Goal: Book appointment/travel/reservation

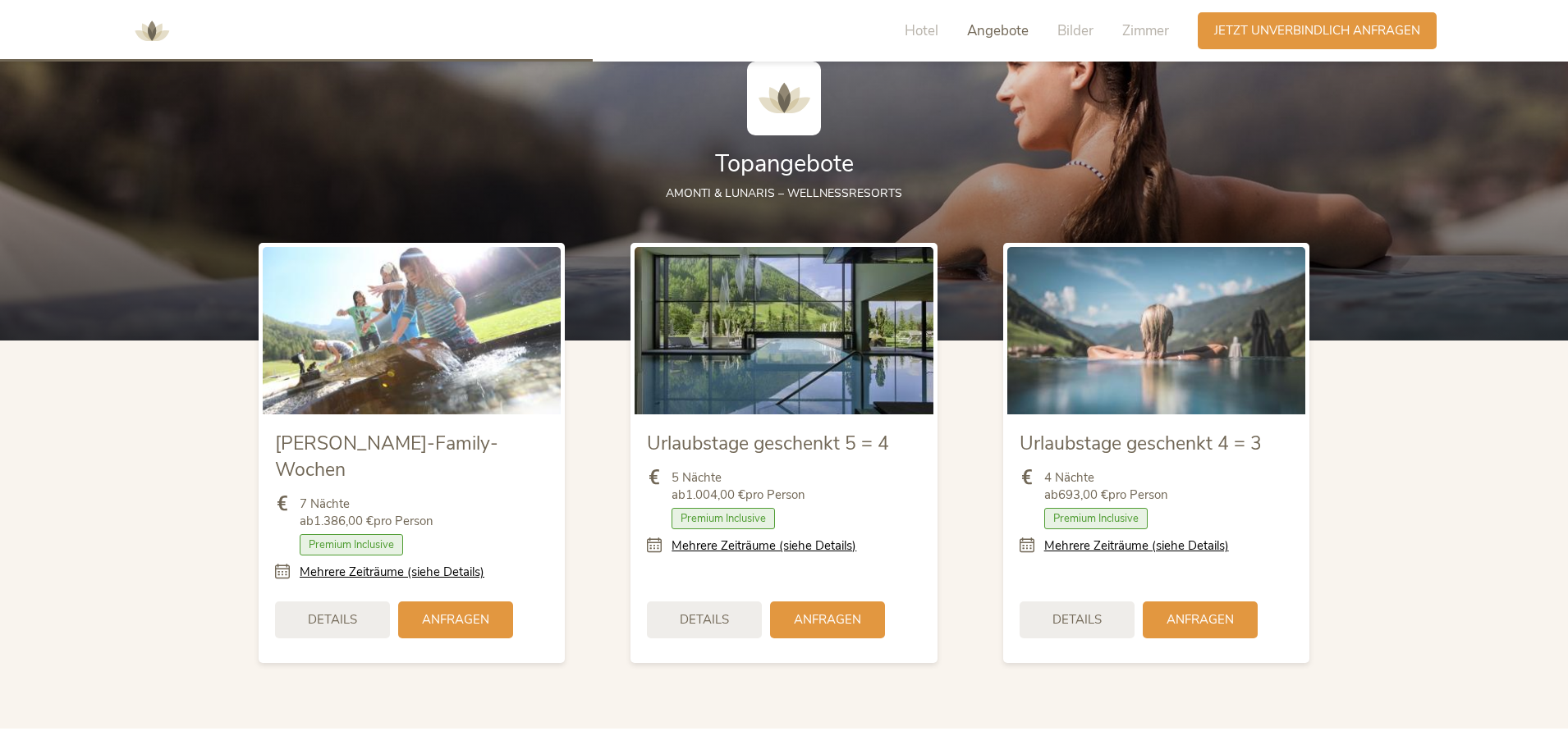
scroll to position [1858, 0]
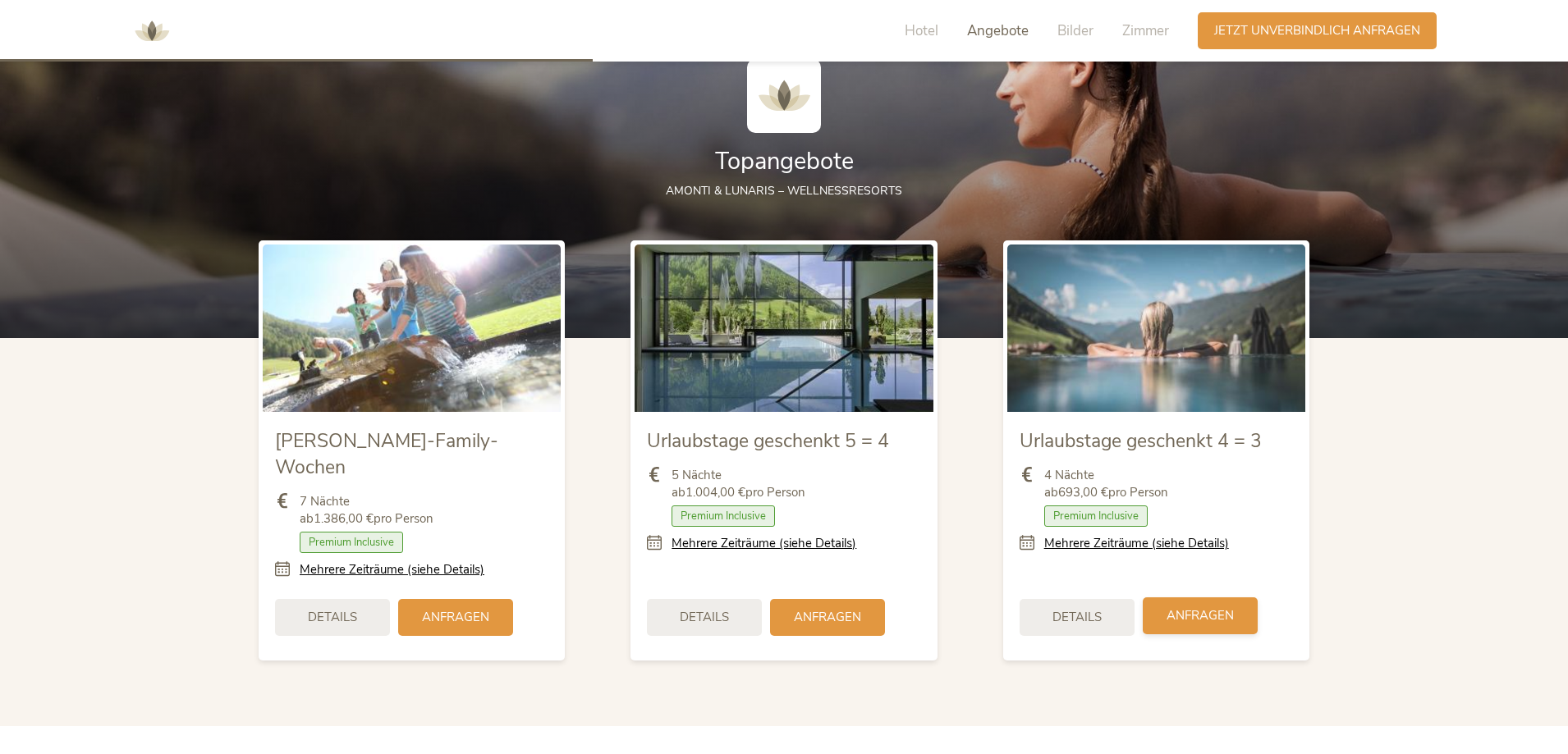
click at [1202, 598] on div "Anfragen" at bounding box center [1201, 617] width 115 height 37
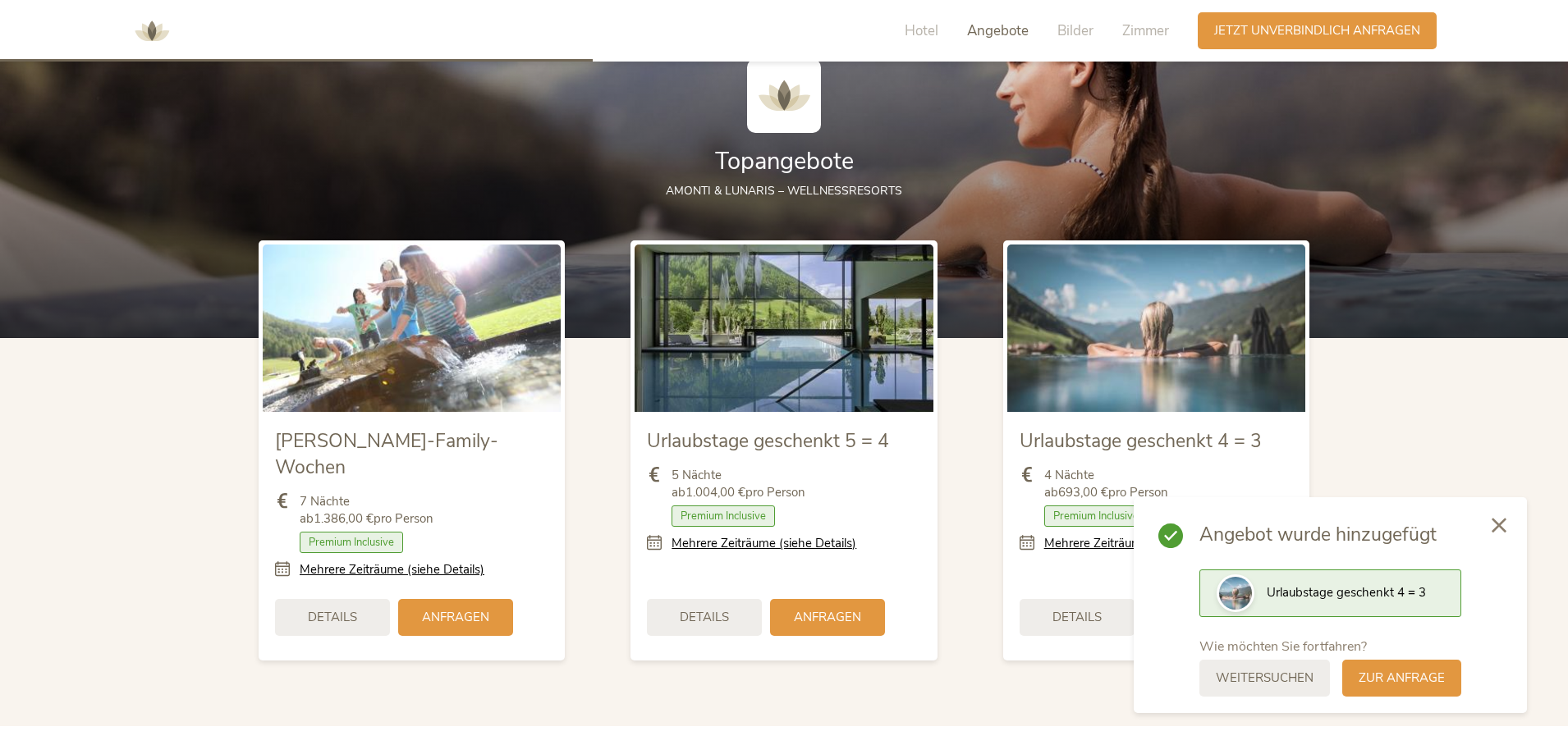
click at [1383, 669] on div "zur Anfrage" at bounding box center [1402, 679] width 119 height 37
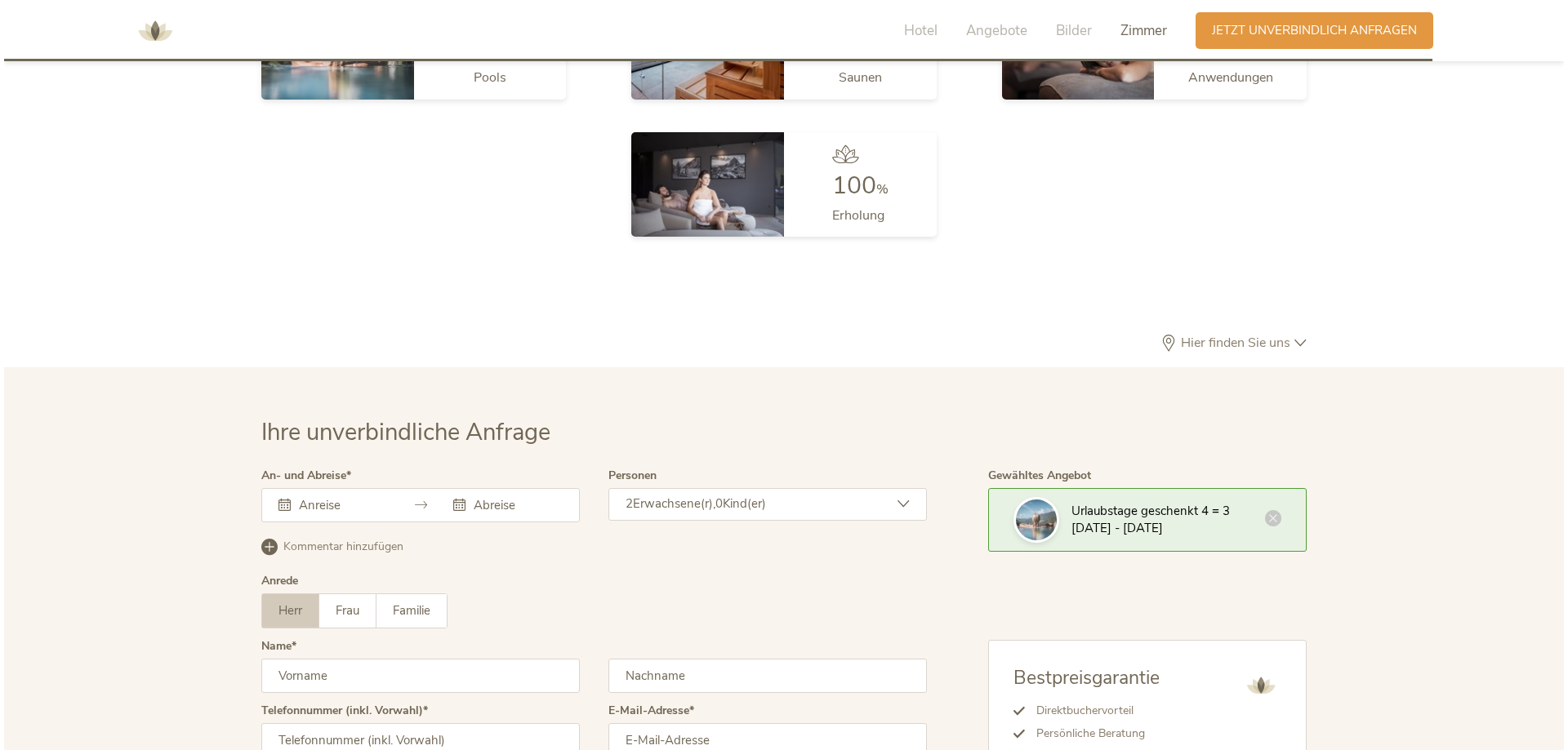
scroll to position [4886, 0]
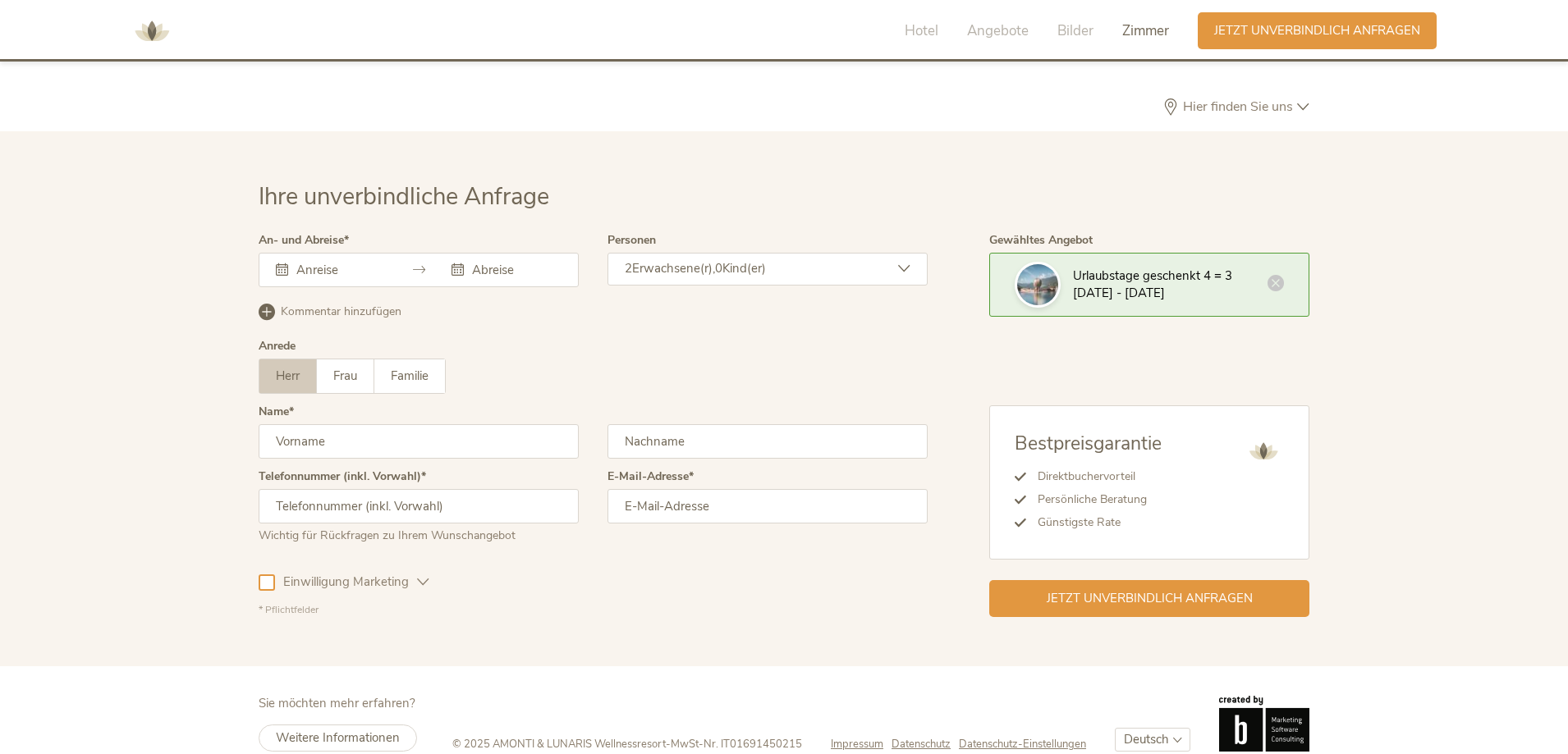
click at [1175, 279] on div "Urlaubstage geschenkt 4 = 3 [DATE] - [DATE]" at bounding box center [1149, 285] width 320 height 64
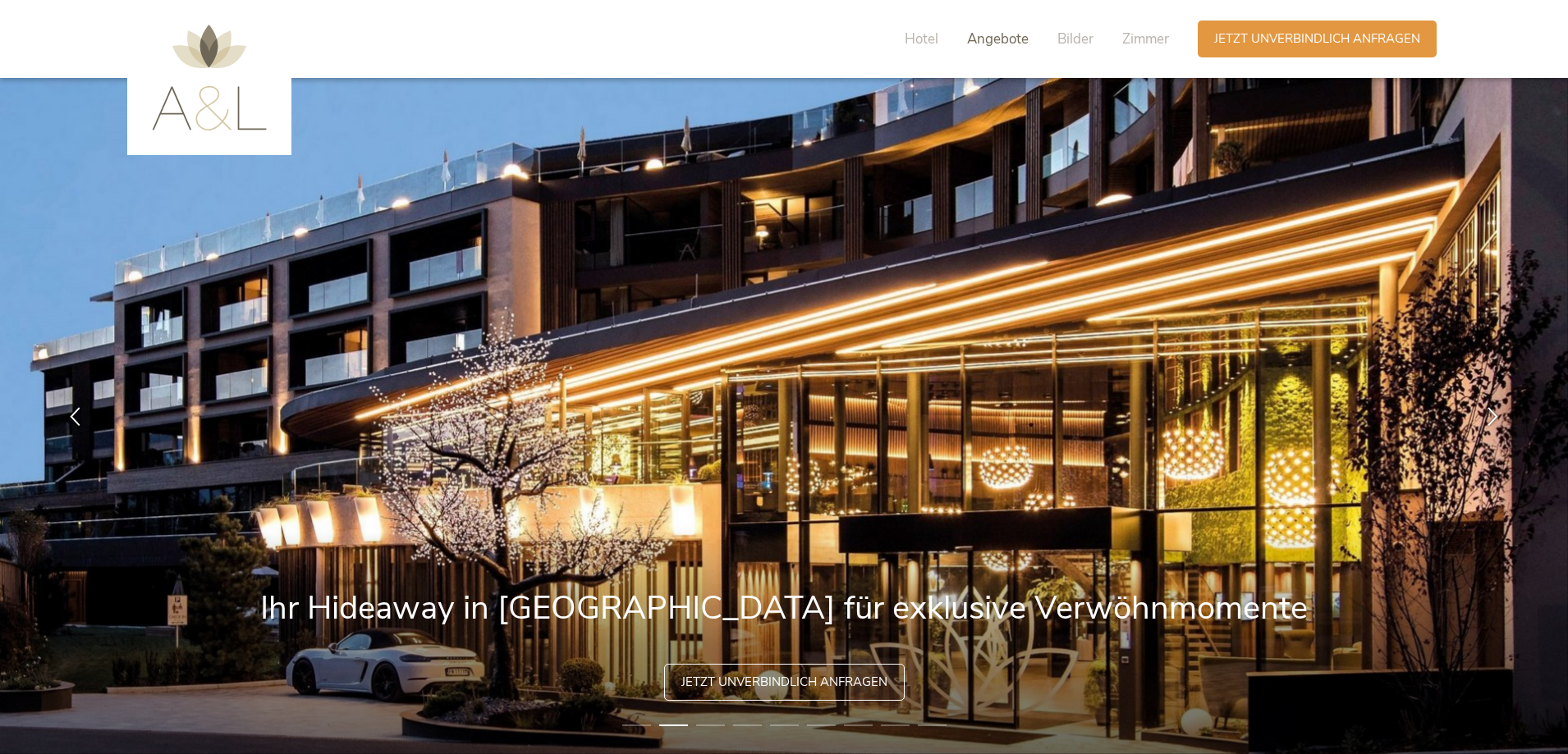
click at [1026, 40] on span "Angebote" at bounding box center [997, 38] width 61 height 19
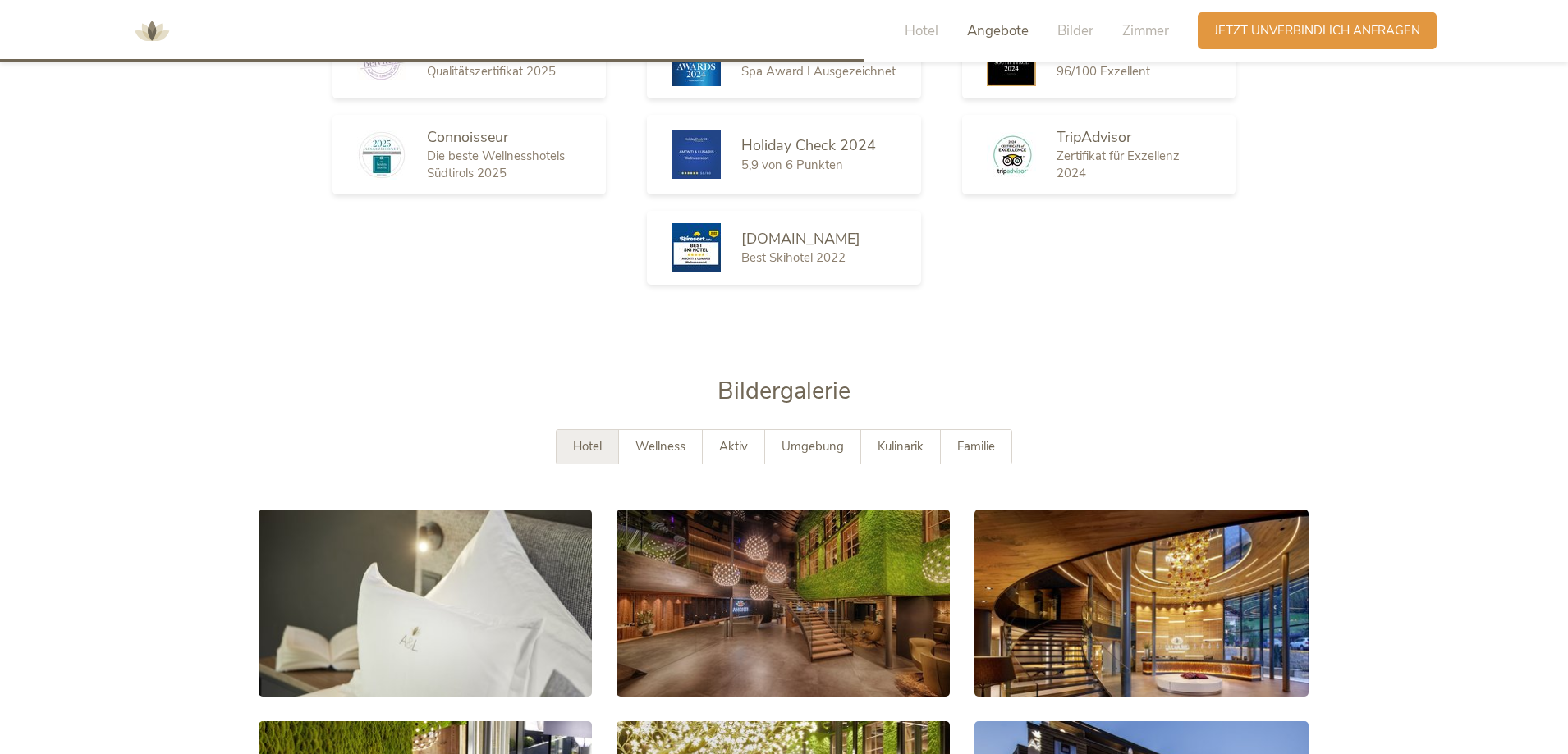
scroll to position [2705, 0]
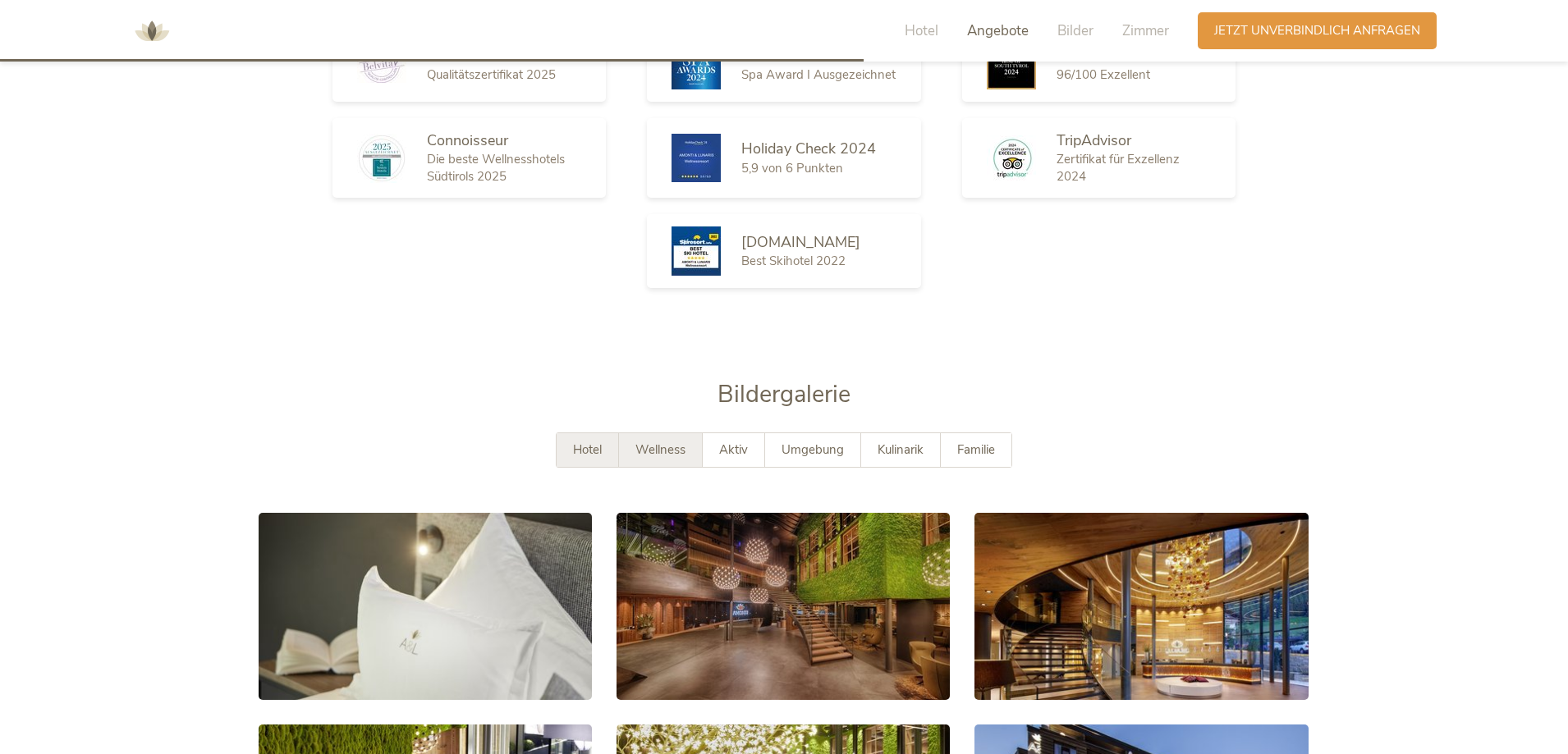
click at [658, 442] on span "Wellness" at bounding box center [660, 450] width 50 height 17
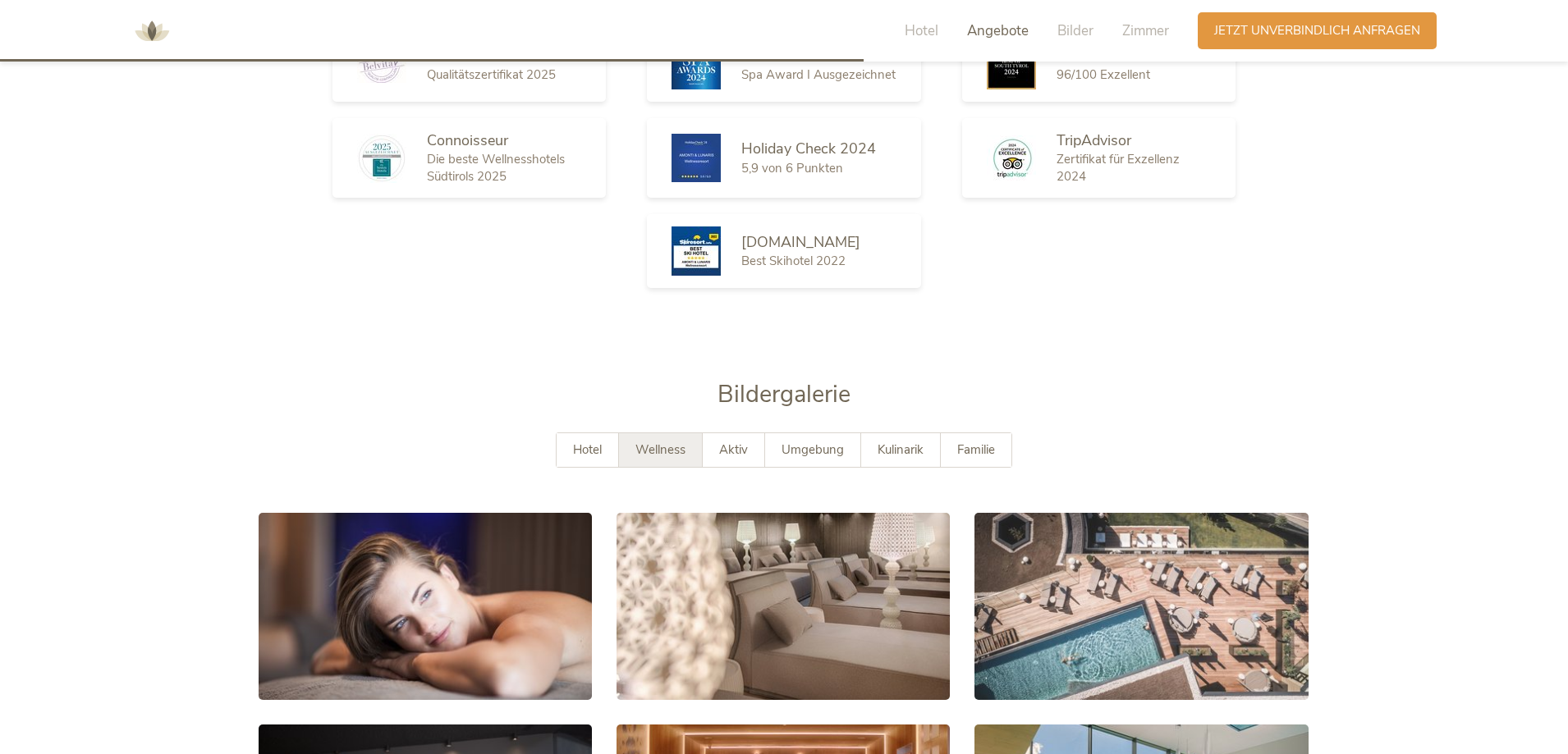
click at [1322, 468] on div "Bildergalerie Hotel Wellness Aktiv Umgebung Kulinarik Familie" at bounding box center [784, 440] width 1116 height 122
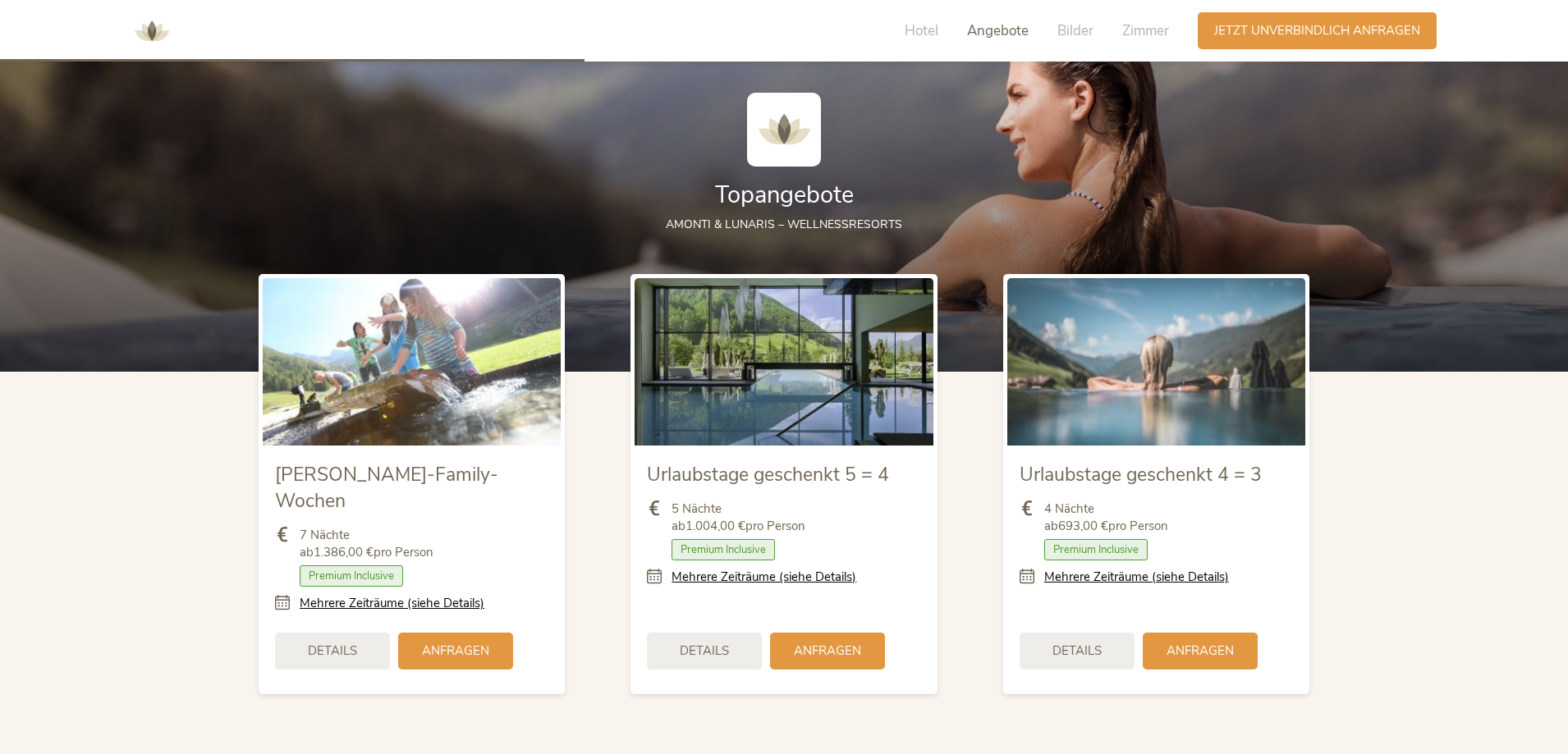
scroll to position [1653, 0]
